Goal: Navigation & Orientation: Find specific page/section

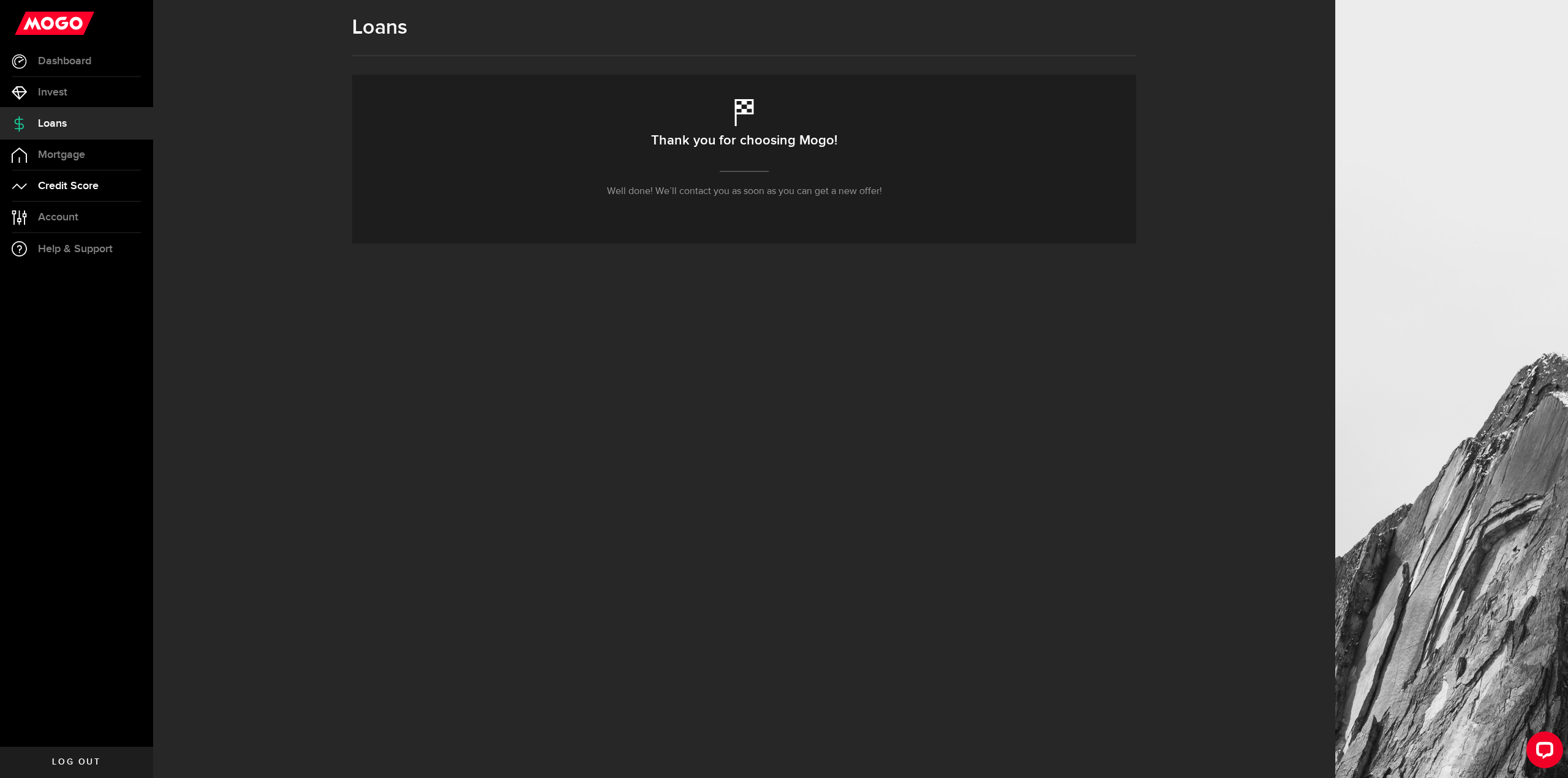
click at [97, 200] on link "Credit Score" at bounding box center [77, 186] width 153 height 30
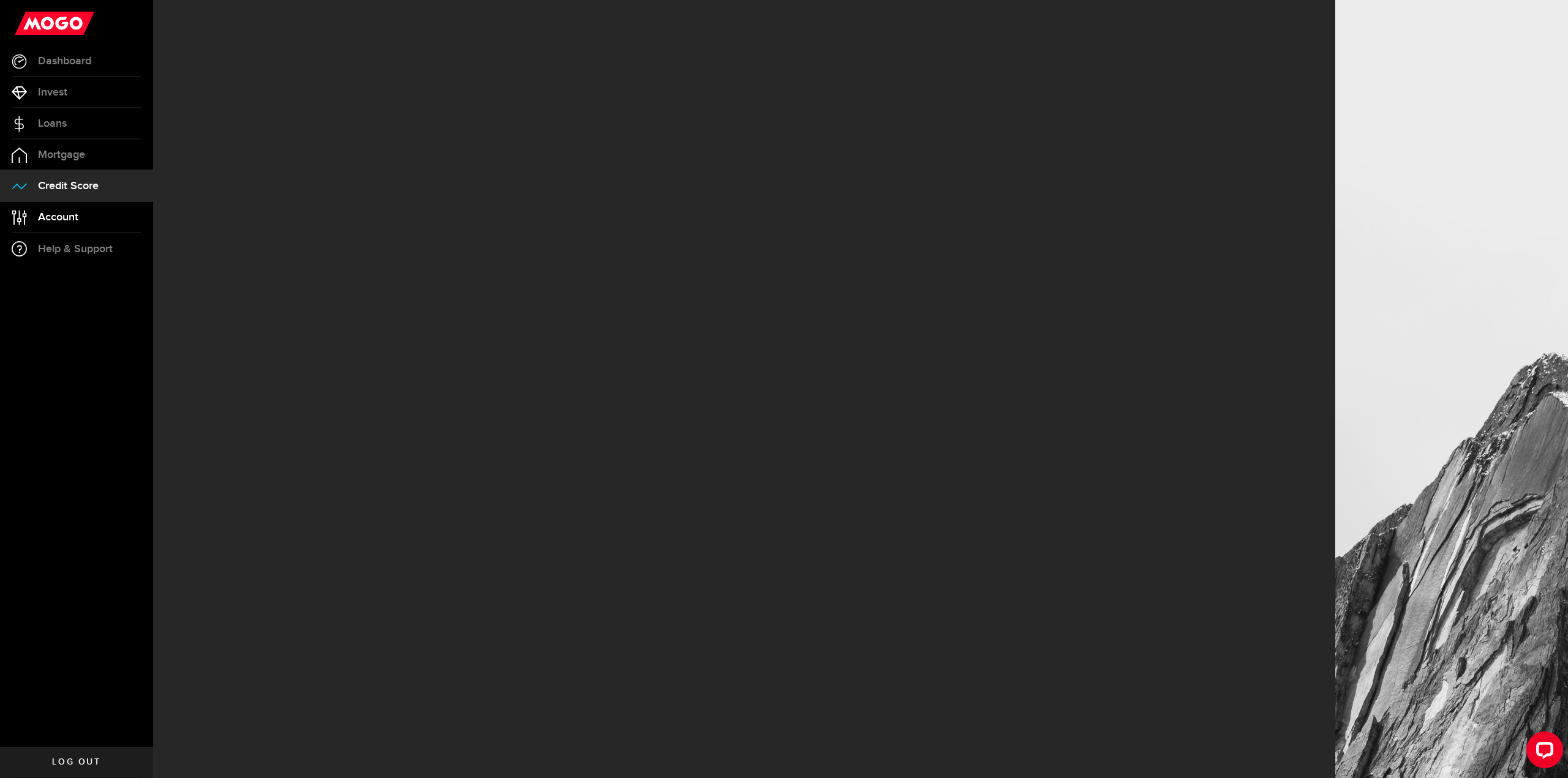
click at [93, 210] on link "Account Compte" at bounding box center [77, 217] width 153 height 30
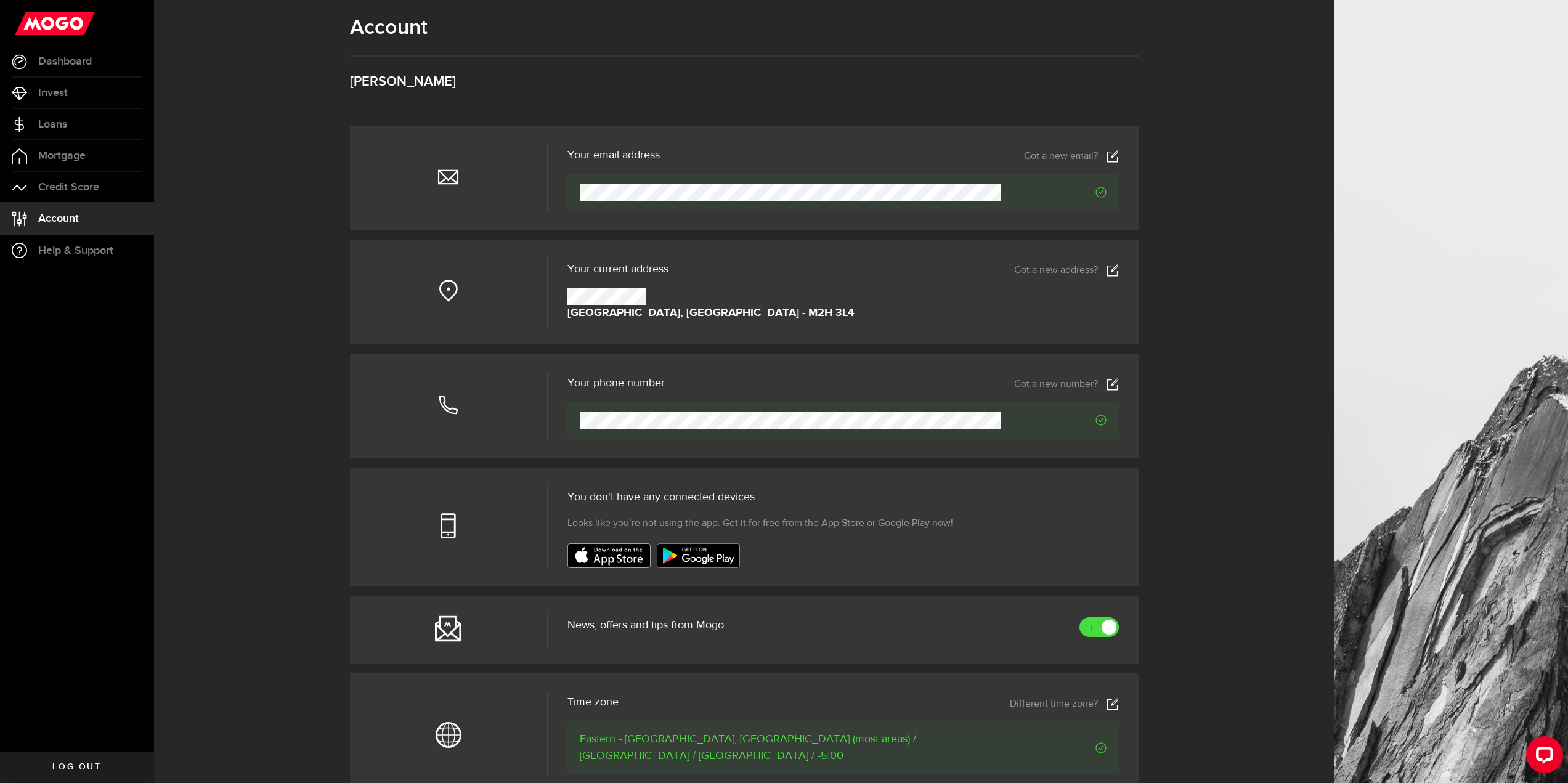
scroll to position [216, 0]
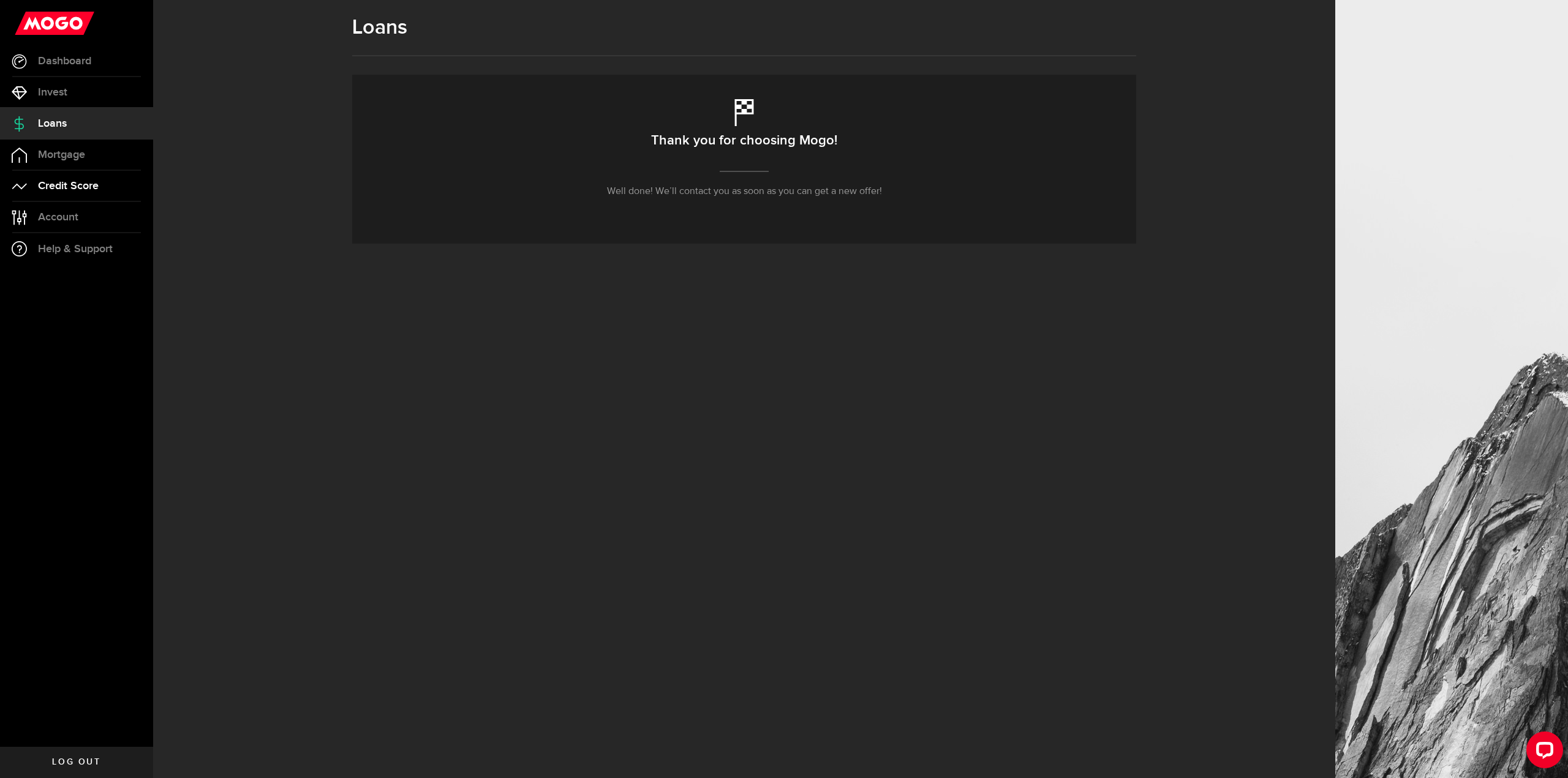
click at [68, 171] on link "Credit Score" at bounding box center [77, 186] width 153 height 30
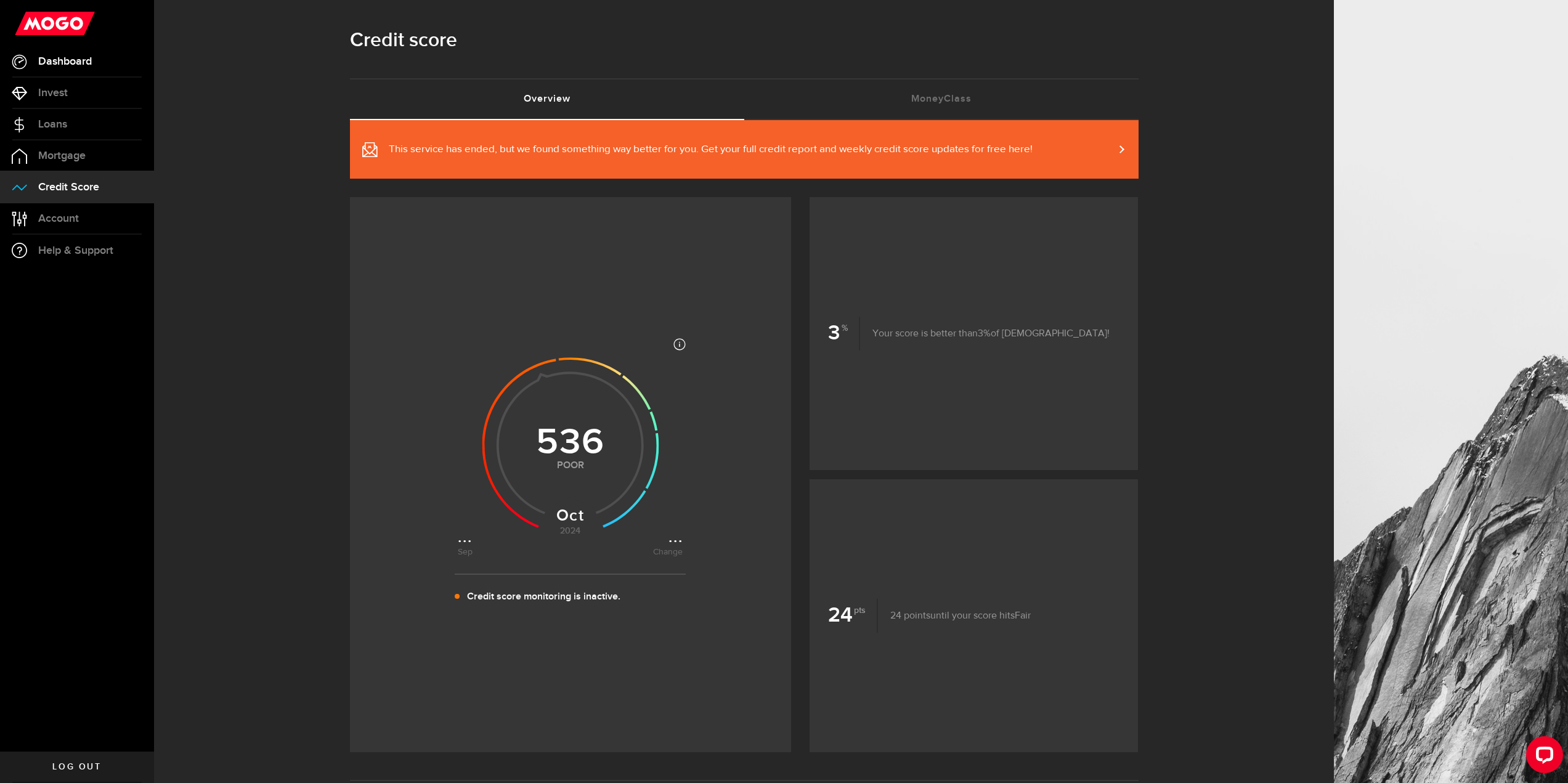
click at [74, 71] on link "Dashboard" at bounding box center [77, 61] width 154 height 31
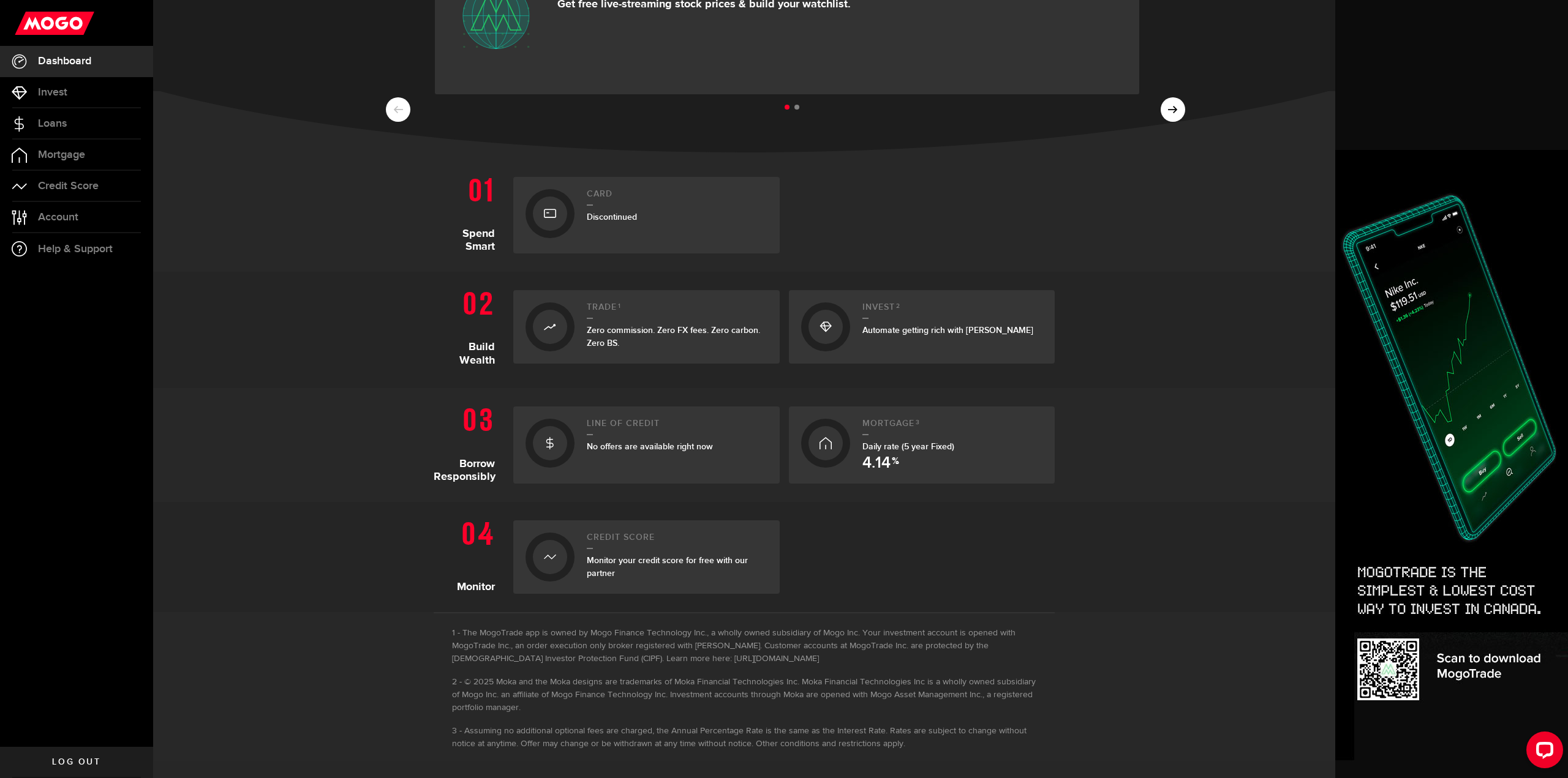
scroll to position [123, 0]
